Goal: Task Accomplishment & Management: Use online tool/utility

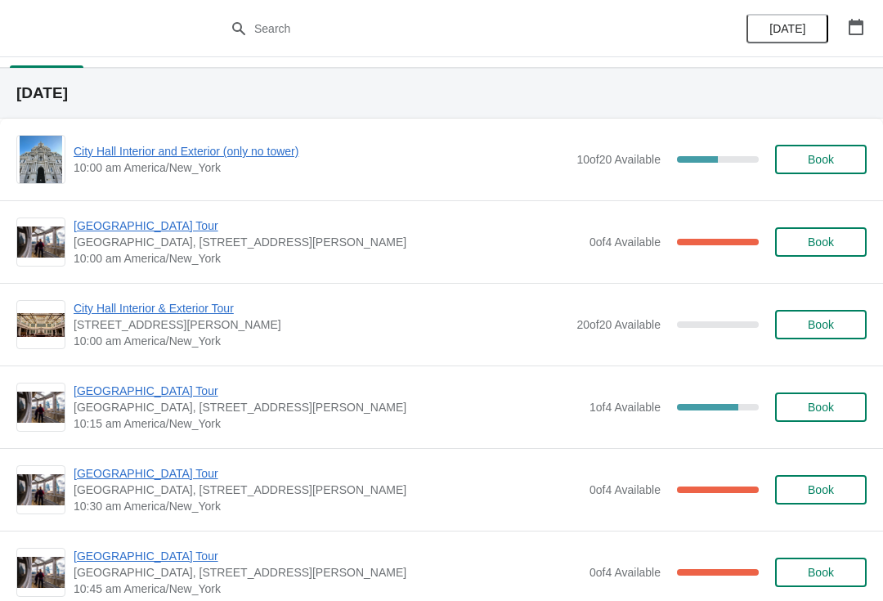
scroll to position [32, 0]
click at [858, 37] on button "button" at bounding box center [855, 26] width 29 height 29
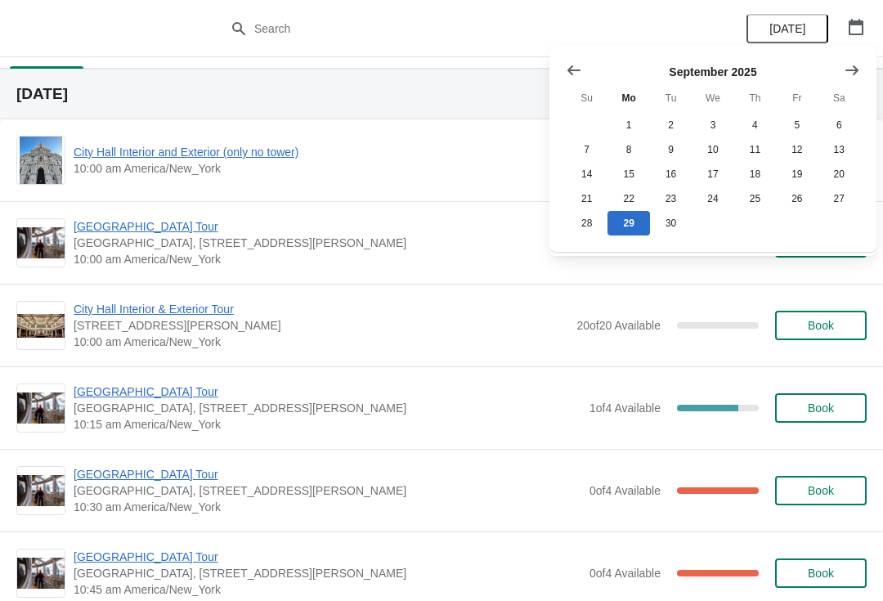
click at [851, 71] on icon "Show next month, October 2025" at bounding box center [851, 70] width 16 height 16
click at [707, 120] on button "1" at bounding box center [712, 125] width 42 height 25
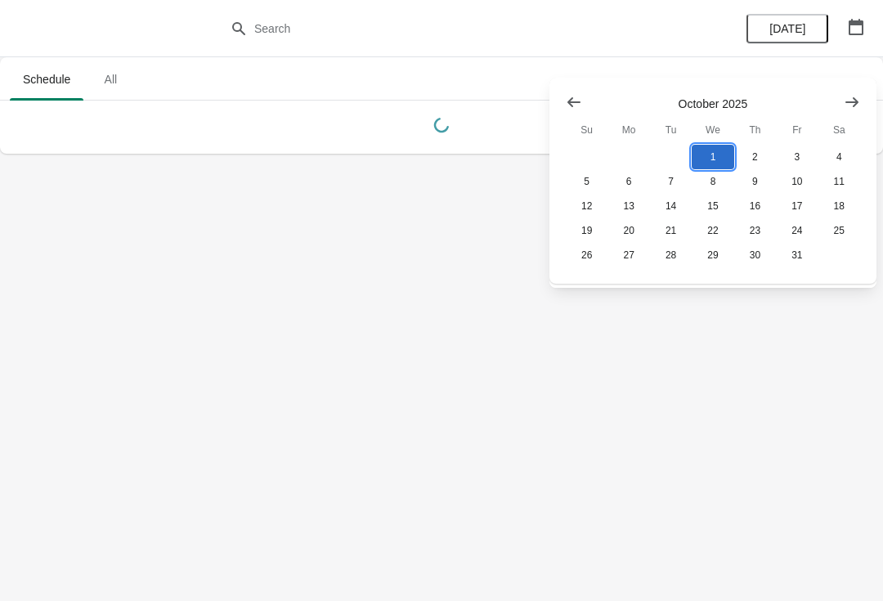
scroll to position [0, 0]
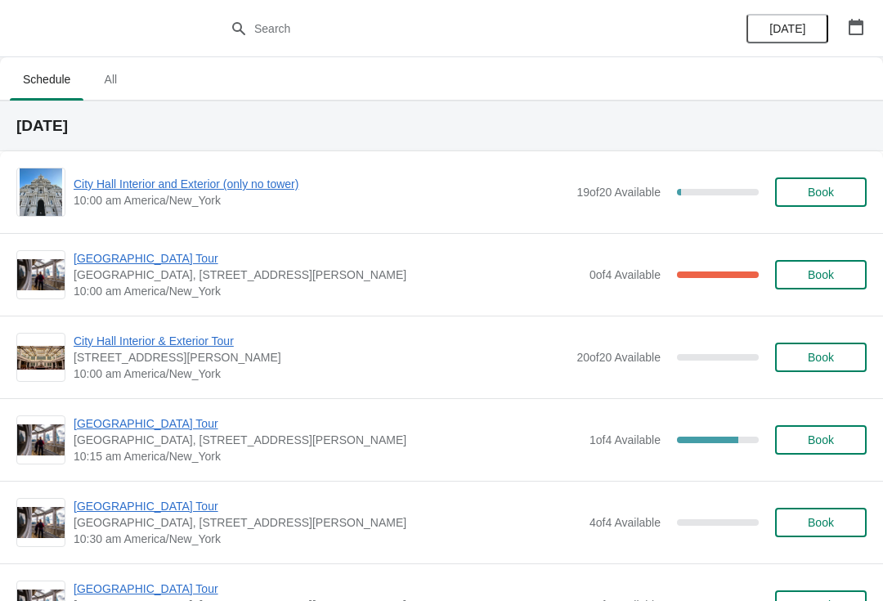
click at [289, 189] on span "City Hall Interior and Exterior (only no tower)" at bounding box center [321, 184] width 494 height 16
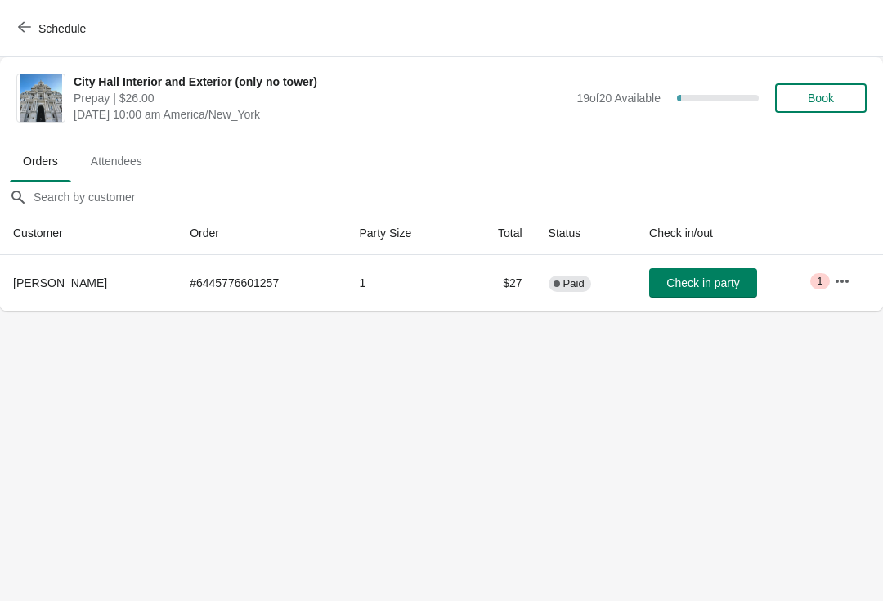
click at [840, 275] on icon "button" at bounding box center [841, 281] width 16 height 16
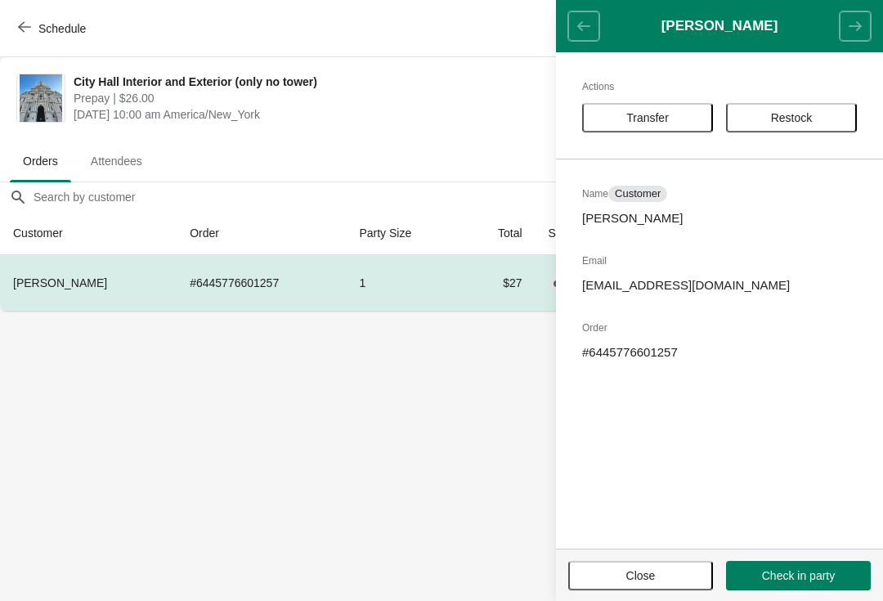
click at [677, 117] on span "Transfer" at bounding box center [647, 117] width 101 height 13
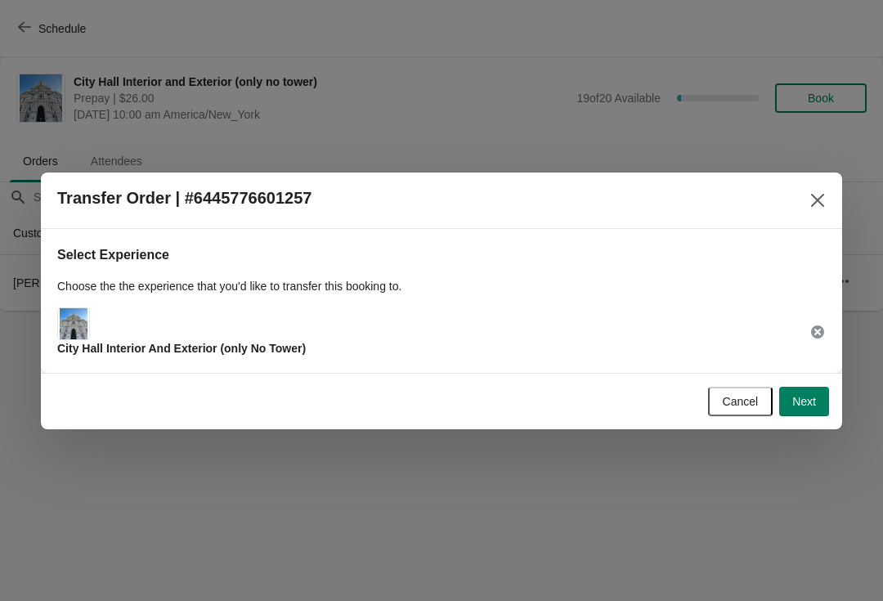
click at [804, 401] on span "Next" at bounding box center [804, 401] width 24 height 13
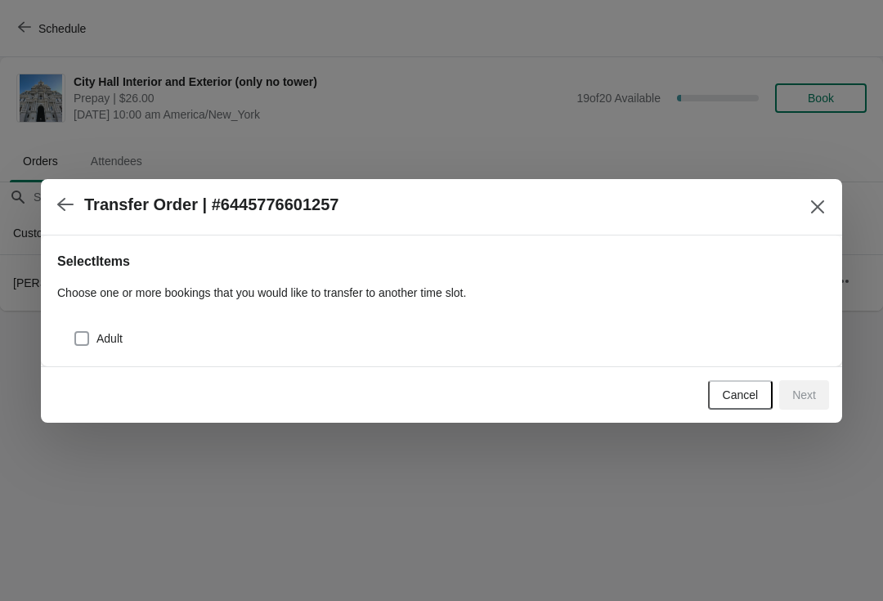
click at [87, 331] on span at bounding box center [81, 338] width 15 height 15
click at [75, 331] on input "Adult" at bounding box center [74, 331] width 1 height 1
checkbox input "true"
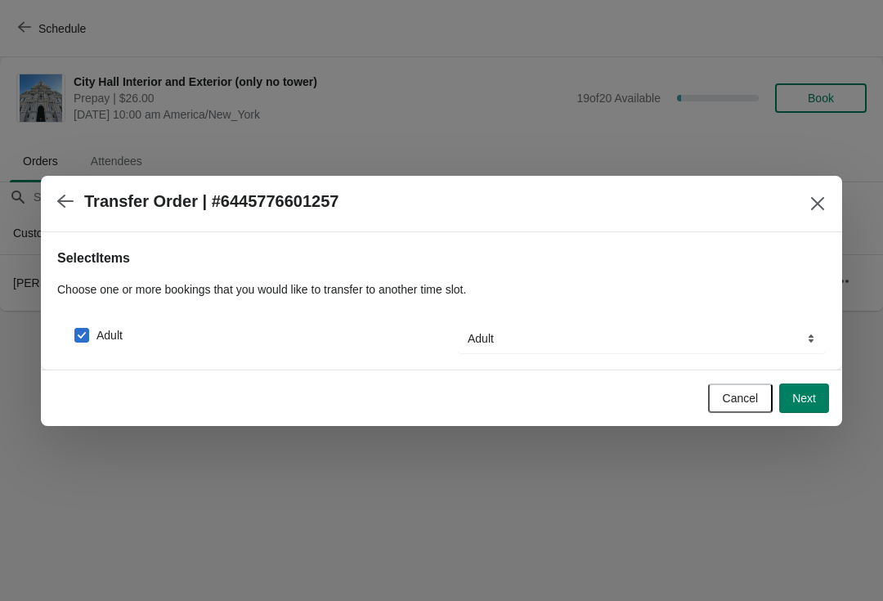
click at [803, 391] on span "Next" at bounding box center [804, 397] width 24 height 13
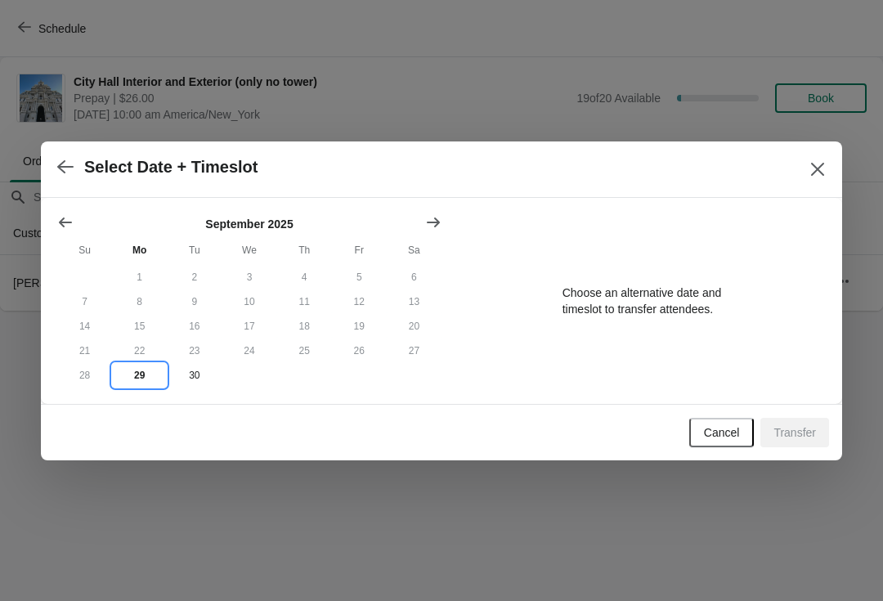
click at [138, 379] on button "29" at bounding box center [139, 375] width 55 height 25
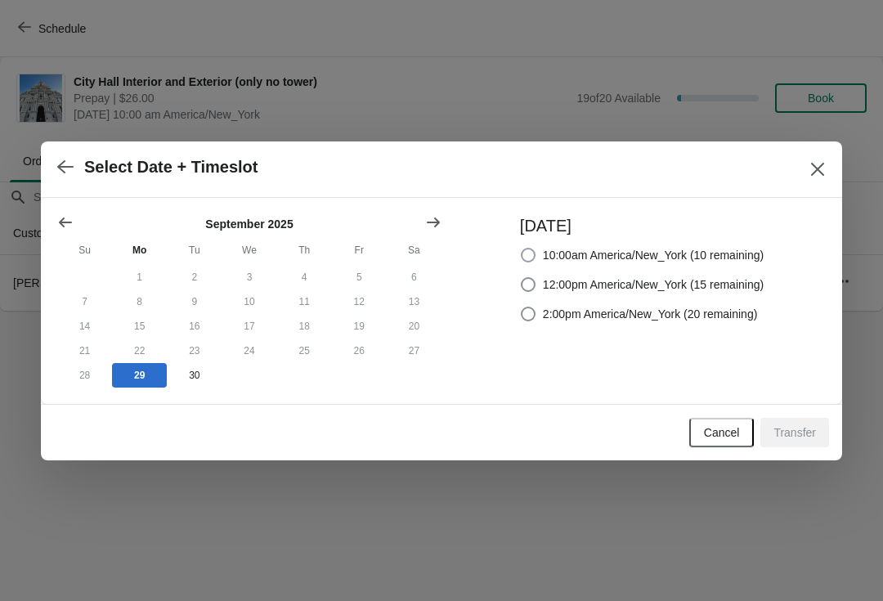
click at [683, 244] on label "10:00am America/New_York (10 remaining)" at bounding box center [642, 255] width 244 height 23
click at [521, 248] on input "10:00am America/New_York (10 remaining)" at bounding box center [521, 248] width 1 height 1
radio input "true"
click at [799, 432] on span "Transfer" at bounding box center [794, 432] width 42 height 13
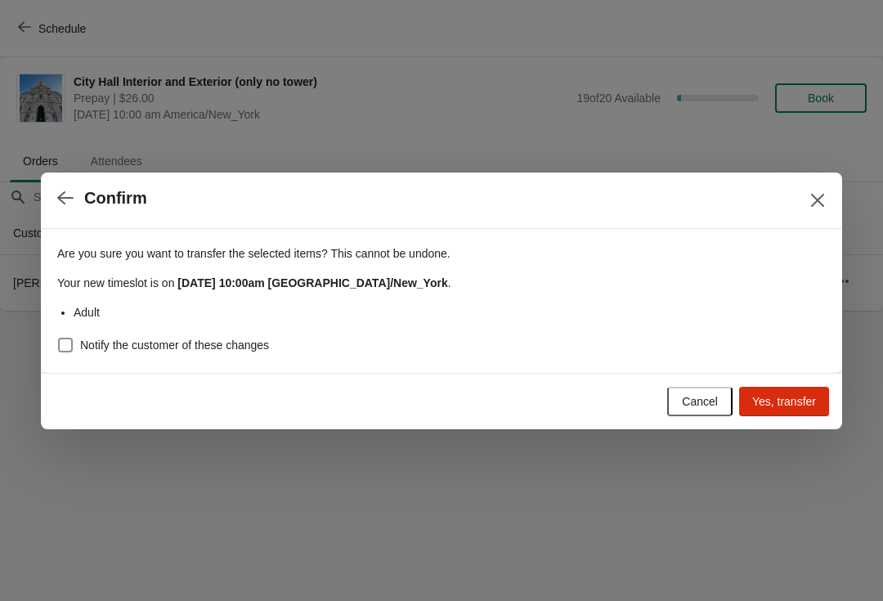
click at [252, 335] on label "Notify the customer of these changes" at bounding box center [163, 344] width 212 height 23
click at [59, 337] on input "Notify the customer of these changes" at bounding box center [58, 337] width 1 height 1
checkbox input "true"
click at [793, 407] on span "Yes, transfer" at bounding box center [784, 401] width 64 height 13
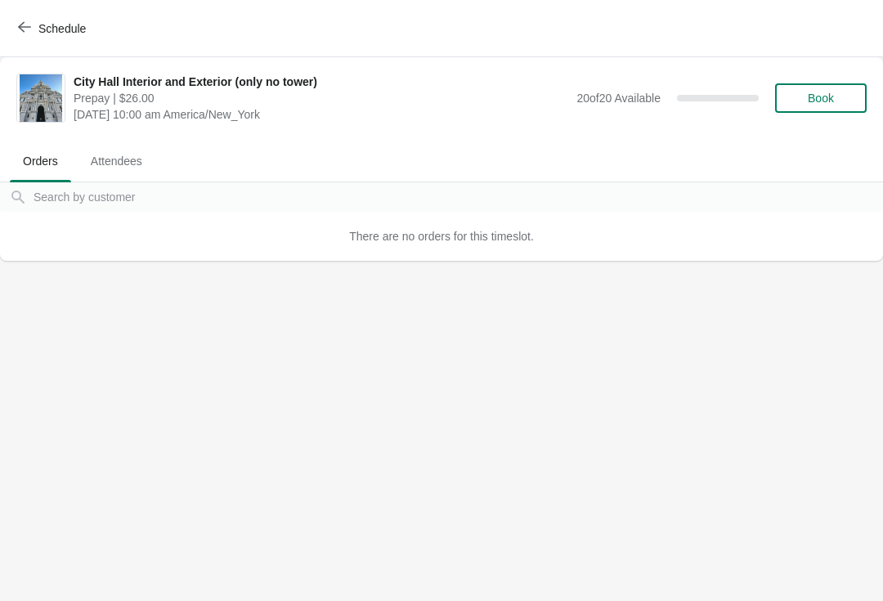
click at [29, 32] on icon "button" at bounding box center [24, 26] width 13 height 13
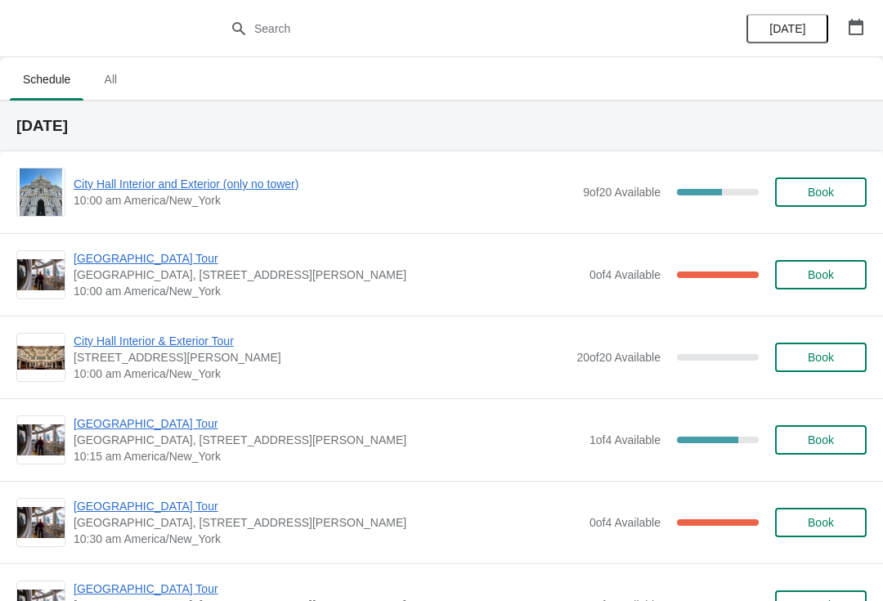
click at [267, 190] on span "City Hall Interior and Exterior (only no tower)" at bounding box center [324, 184] width 501 height 16
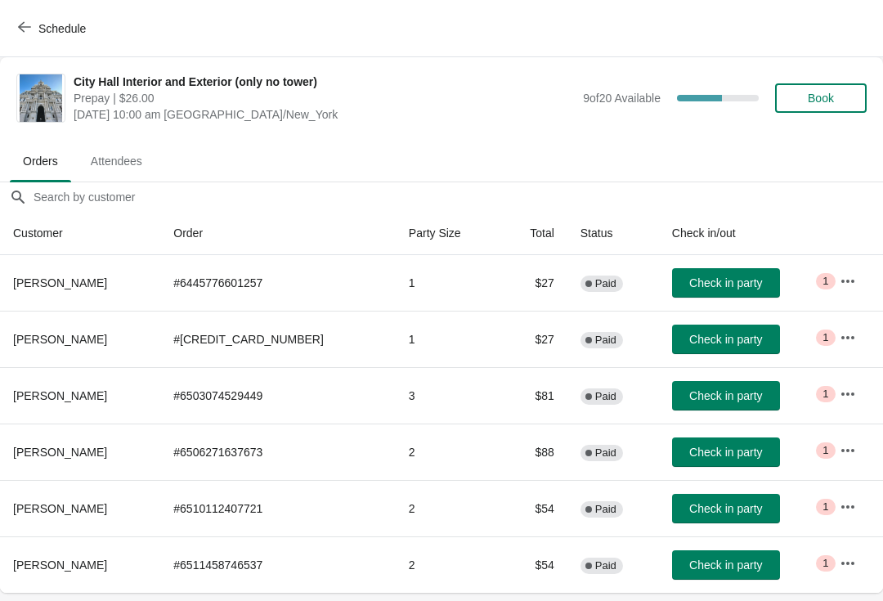
click at [715, 569] on span "Check in party" at bounding box center [725, 564] width 73 height 13
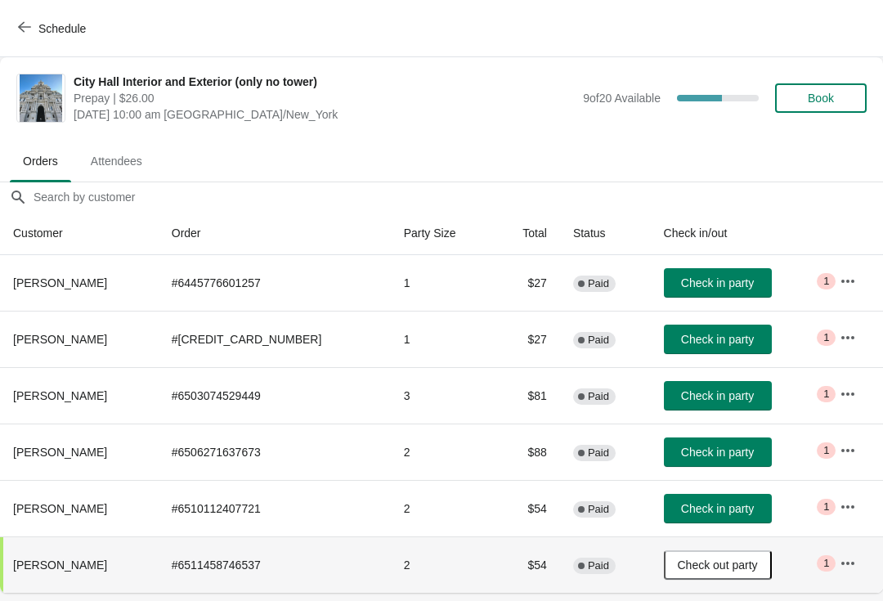
click at [720, 284] on span "Check in party" at bounding box center [717, 282] width 73 height 13
